Goal: Task Accomplishment & Management: Complete application form

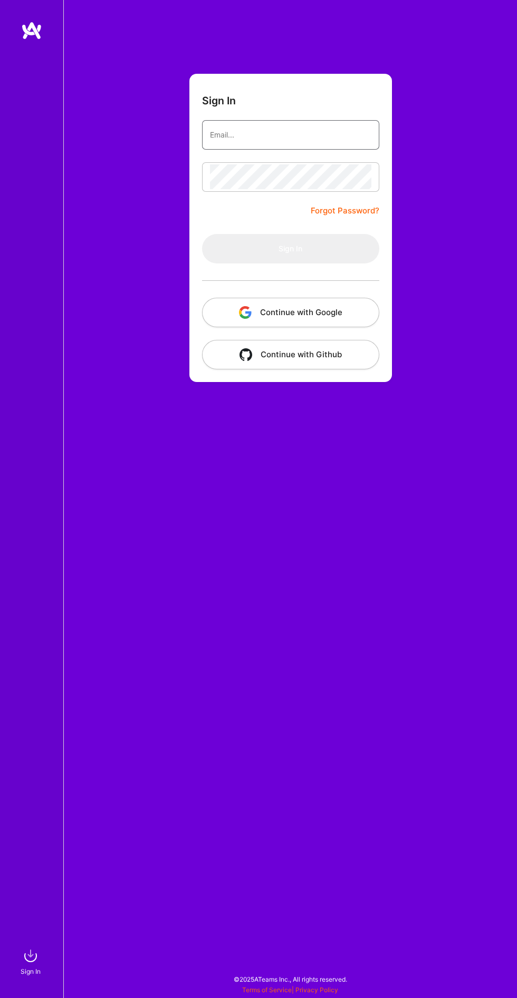
type input "[EMAIL_ADDRESS][DOMAIN_NAME]"
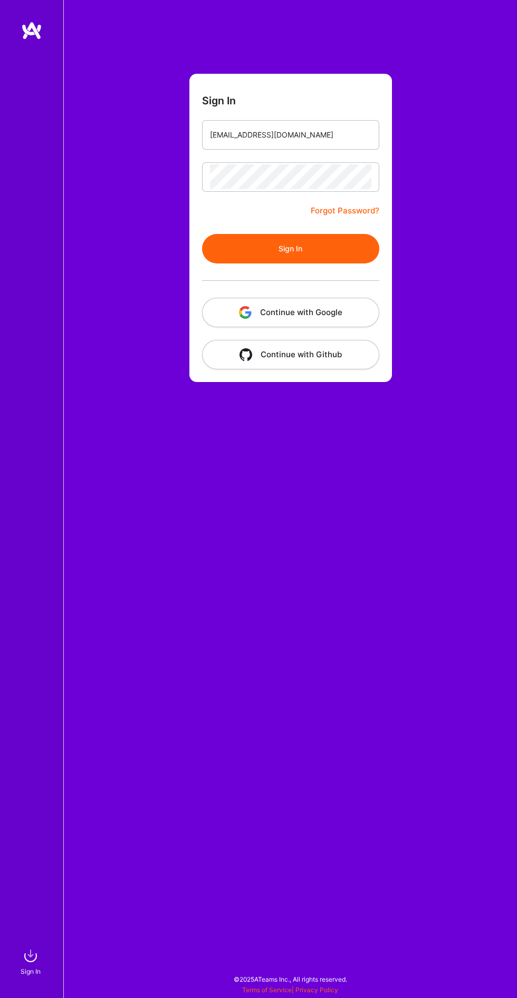
click at [202, 234] on button "Sign In" at bounding box center [290, 249] width 177 height 30
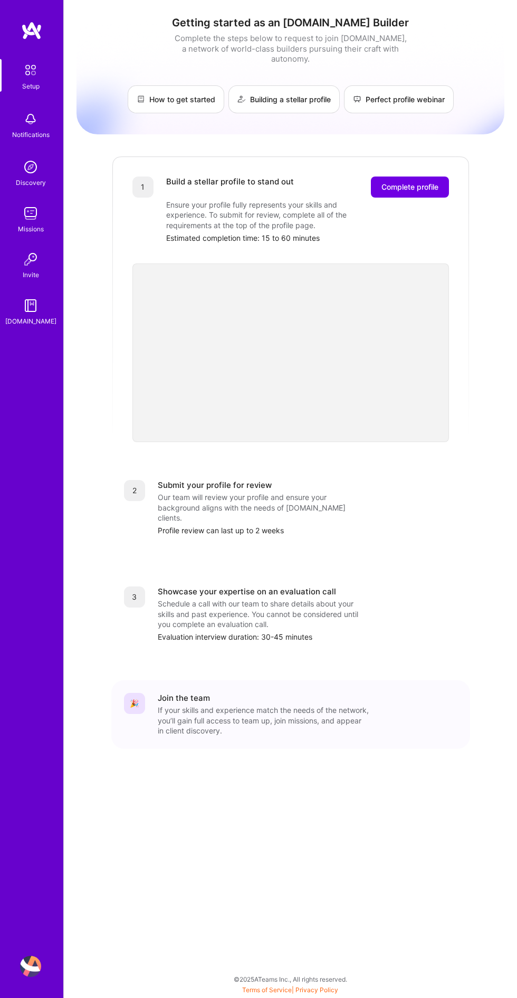
click at [435, 186] on button "Complete profile" at bounding box center [410, 187] width 78 height 21
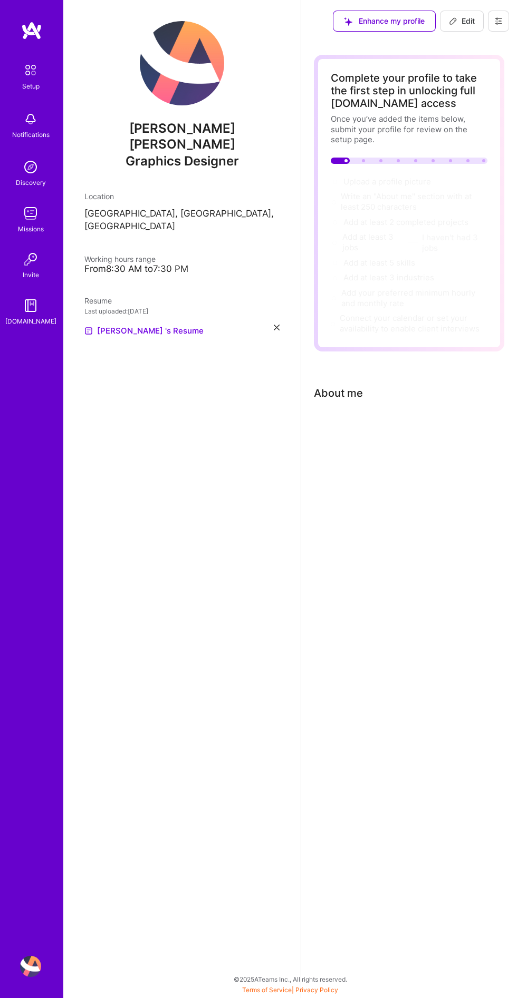
click at [37, 79] on img at bounding box center [31, 70] width 22 height 22
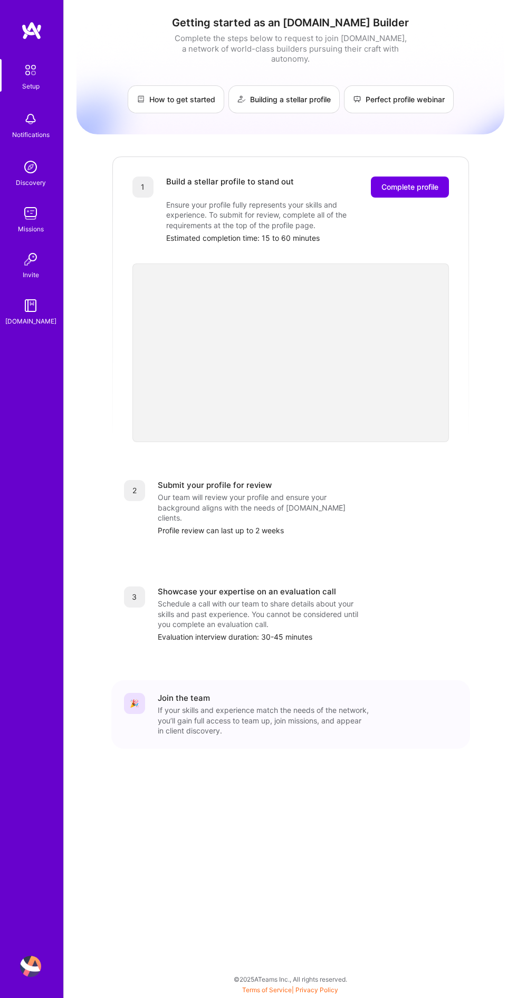
click at [44, 132] on div "Notifications" at bounding box center [30, 135] width 37 height 11
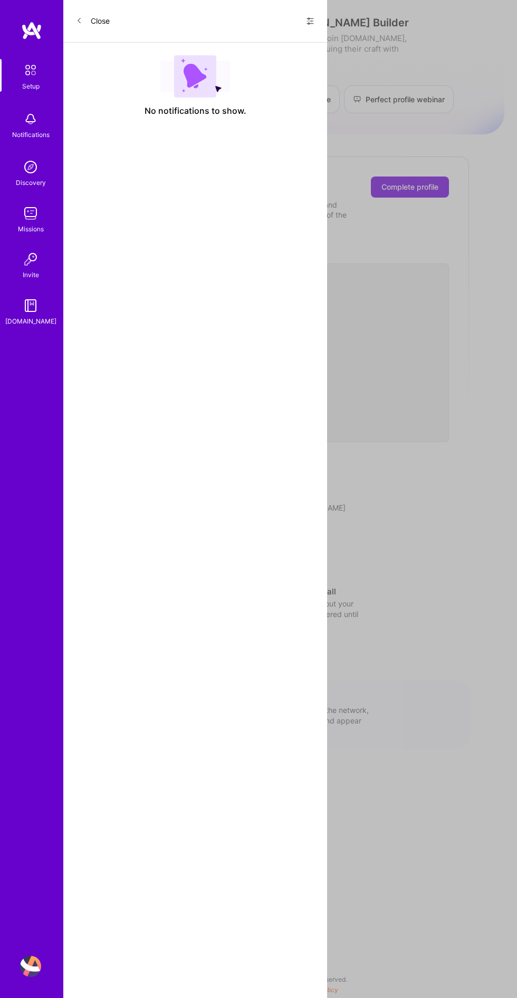
click at [42, 209] on link "Missions" at bounding box center [30, 219] width 65 height 32
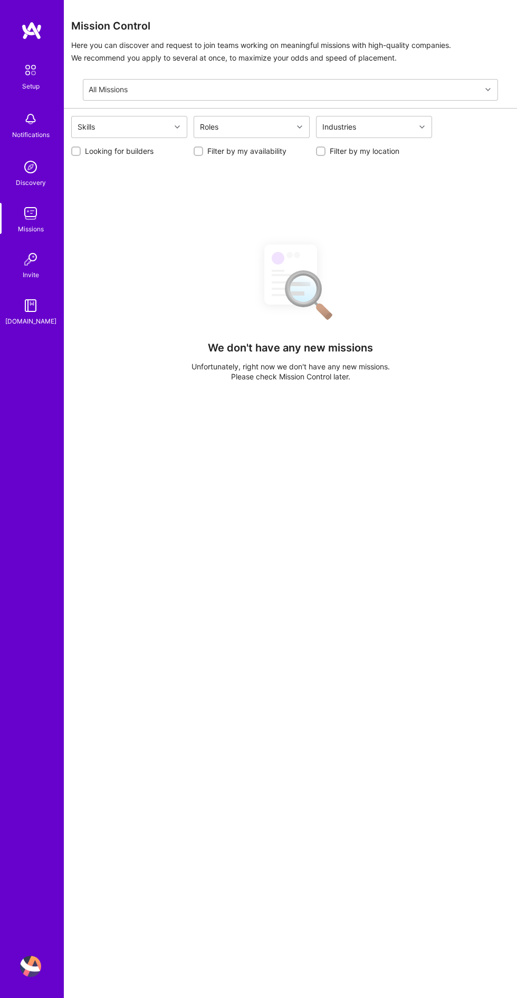
click at [38, 266] on img at bounding box center [30, 259] width 21 height 21
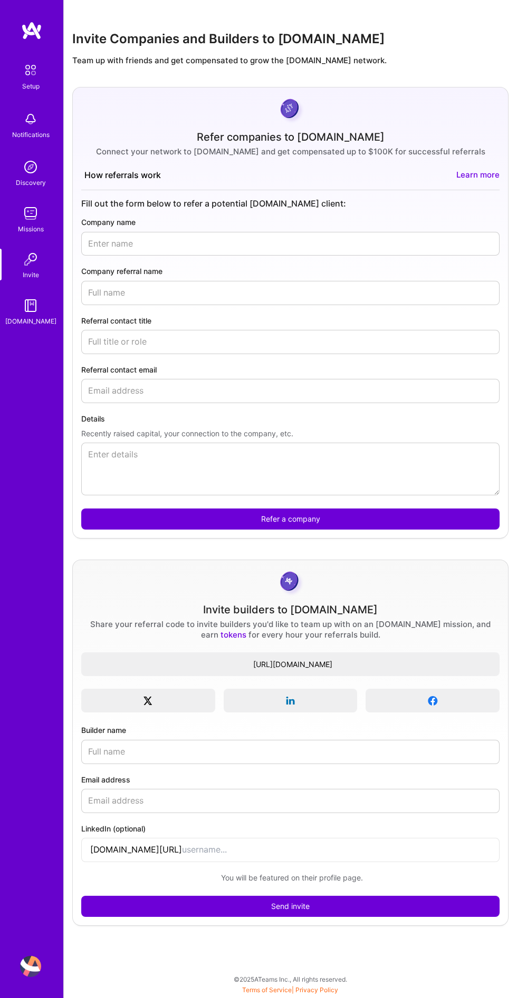
click at [38, 310] on img at bounding box center [30, 305] width 21 height 21
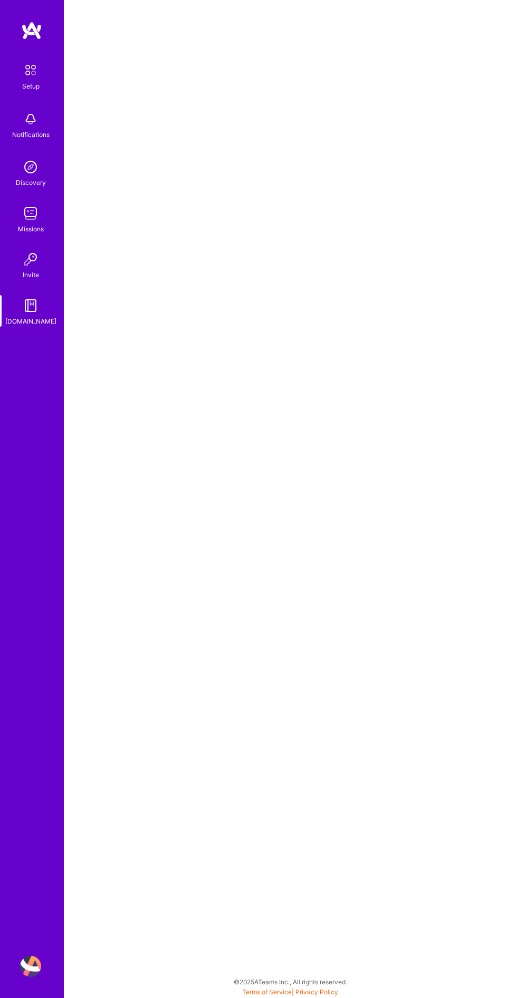
click at [40, 62] on img at bounding box center [31, 70] width 22 height 22
